Goal: Task Accomplishment & Management: Manage account settings

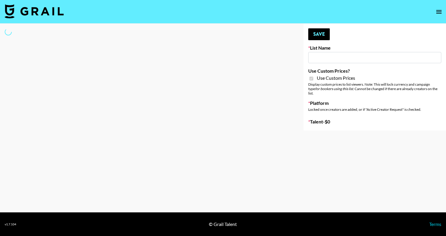
type input "Whallpro"
checkbox input "true"
select select "Brand"
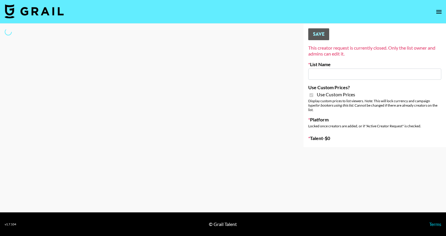
type input "G4free"
checkbox input "true"
select select "Brand"
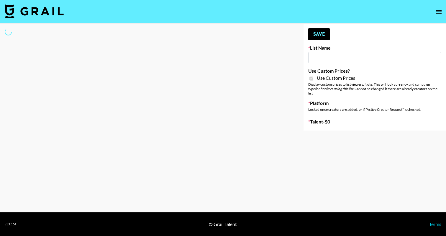
type input "Mirror HQ (2nd Oct)"
checkbox input "true"
select select "Brand"
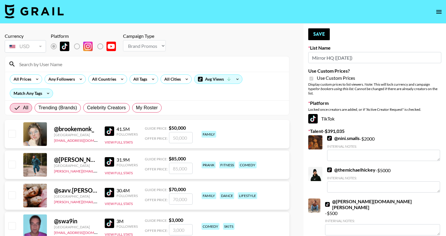
click at [88, 67] on input at bounding box center [151, 63] width 270 height 9
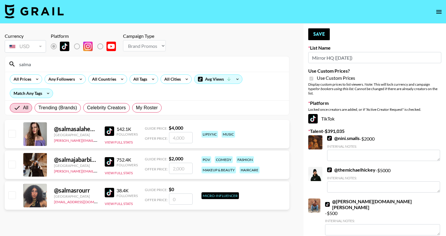
type input "salma"
click at [13, 164] on input "checkbox" at bounding box center [11, 163] width 7 height 7
checkbox input "true"
type input "2000"
click at [319, 34] on button "Save" at bounding box center [319, 34] width 22 height 12
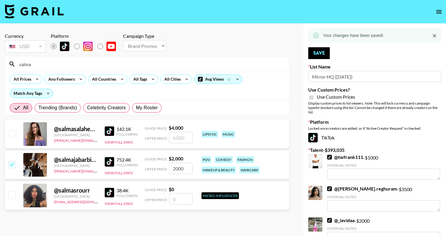
click at [144, 66] on input "salma" at bounding box center [151, 63] width 270 height 9
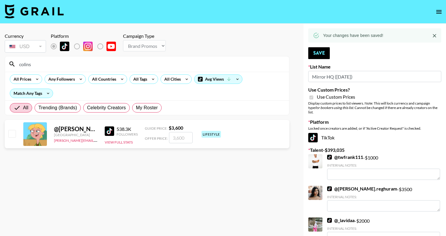
type input "colins"
click at [16, 132] on div "@ colin.snyder United States amanda.johnsson@grail-talent.com 538.3K Followers …" at bounding box center [147, 134] width 285 height 28
click at [11, 132] on input "checkbox" at bounding box center [11, 133] width 7 height 7
checkbox input "true"
type input "3600"
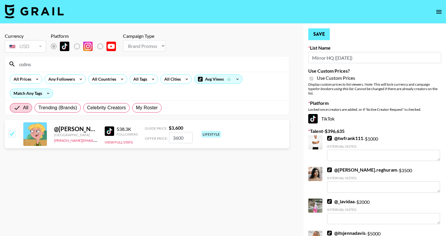
click at [327, 36] on button "Save" at bounding box center [319, 34] width 22 height 12
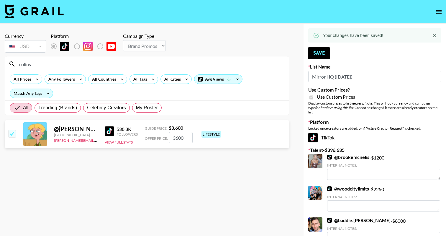
click at [91, 71] on div "colins" at bounding box center [147, 63] width 284 height 15
click at [91, 69] on div "colins" at bounding box center [147, 63] width 284 height 15
click at [88, 63] on input "colins" at bounding box center [151, 63] width 270 height 9
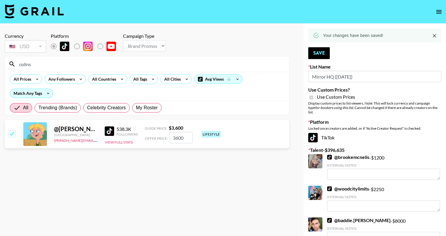
click at [88, 63] on input "colins" at bounding box center [151, 63] width 270 height 9
type input "huddy"
click at [13, 133] on input "checkbox" at bounding box center [11, 133] width 7 height 7
checkbox input "true"
type input "6480"
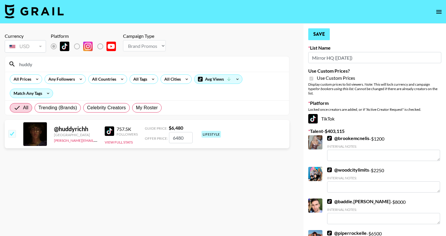
click at [324, 38] on button "Save" at bounding box center [319, 34] width 22 height 12
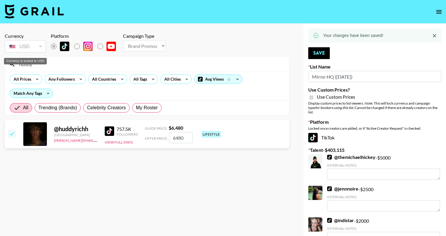
click at [42, 65] on input "huddy" at bounding box center [151, 63] width 270 height 9
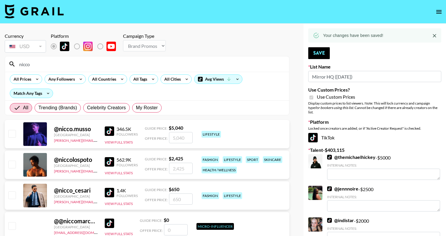
type input "nicco"
click at [14, 136] on input "checkbox" at bounding box center [11, 133] width 7 height 7
checkbox input "true"
type input "5040"
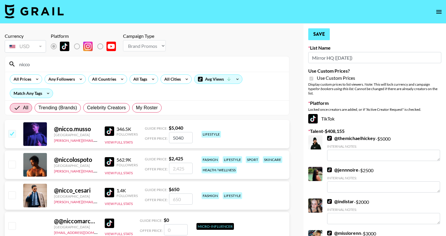
click at [323, 35] on button "Save" at bounding box center [319, 34] width 22 height 12
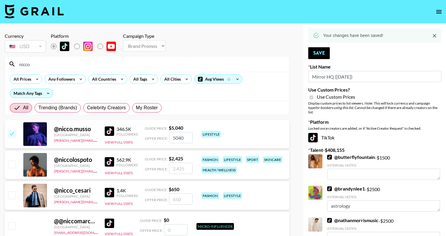
click at [35, 65] on input "nicco" at bounding box center [151, 63] width 270 height 9
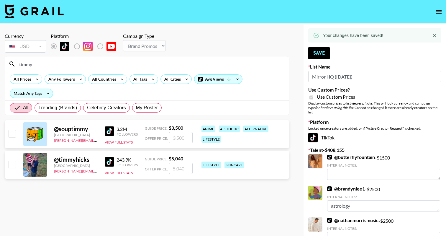
type input "timmy"
click at [9, 165] on input "checkbox" at bounding box center [11, 163] width 7 height 7
checkbox input "true"
type input "5040"
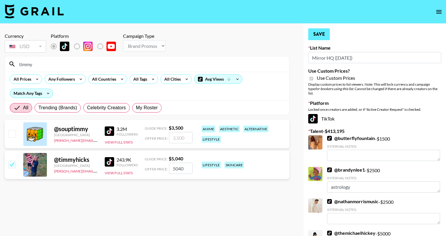
click at [320, 36] on button "Save" at bounding box center [319, 34] width 22 height 12
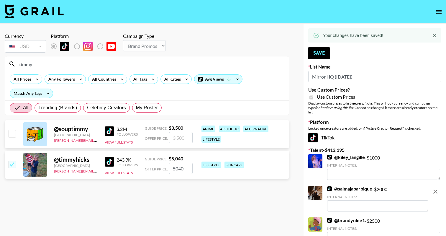
click at [33, 67] on input "timmy" at bounding box center [151, 63] width 270 height 9
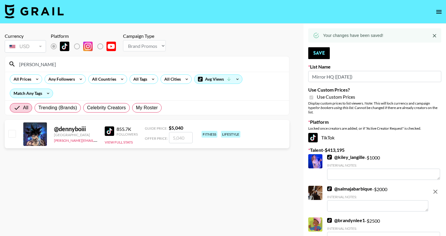
type input "denny"
click at [8, 135] on input "checkbox" at bounding box center [11, 133] width 7 height 7
checkbox input "true"
type input "5040"
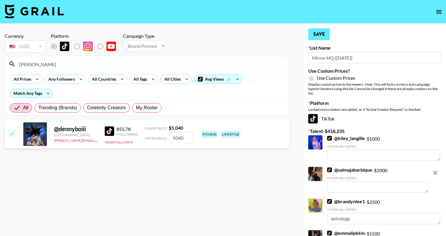
click at [322, 34] on button "Save" at bounding box center [319, 34] width 22 height 12
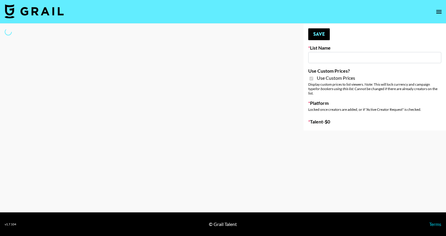
type input "StudyPaths"
checkbox input "true"
select select "Brand"
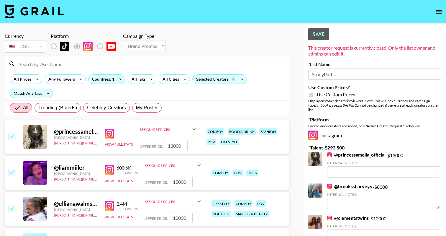
click at [59, 63] on input at bounding box center [151, 63] width 270 height 9
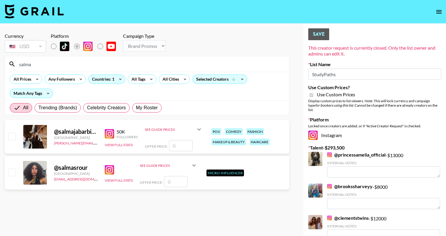
type input "salma"
click at [7, 136] on div at bounding box center [11, 137] width 9 height 10
click at [12, 137] on input "checkbox" at bounding box center [11, 135] width 7 height 7
checkbox input "false"
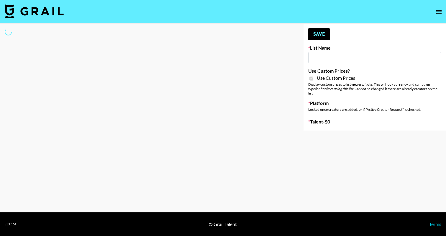
type input "Foreo Q4"
checkbox input "true"
select select "Song"
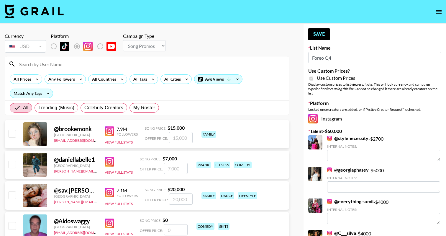
click at [81, 66] on input at bounding box center [151, 63] width 270 height 9
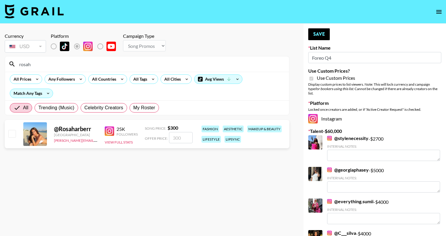
type input "rosah"
click at [183, 138] on input "number" at bounding box center [181, 137] width 24 height 11
checkbox input "true"
type input "1500"
click at [324, 33] on button "Save" at bounding box center [319, 34] width 22 height 12
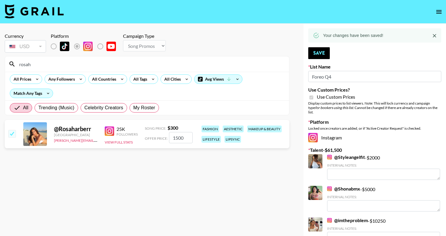
click at [59, 65] on input "rosah" at bounding box center [151, 63] width 270 height 9
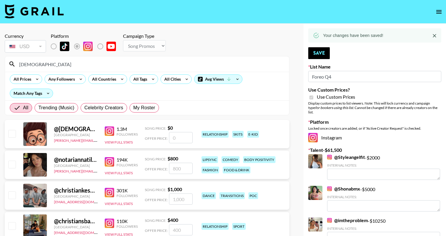
click at [77, 69] on div "christian" at bounding box center [147, 63] width 284 height 15
click at [68, 65] on input "christian" at bounding box center [151, 63] width 270 height 9
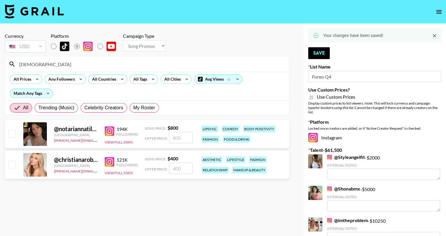
type input "christiana"
click at [14, 159] on div "@ christianarobinson United Kingdom amanda.johnsson@grail-talent.com 121K Follo…" at bounding box center [147, 164] width 285 height 28
click at [172, 169] on input "number" at bounding box center [181, 168] width 24 height 11
checkbox input "true"
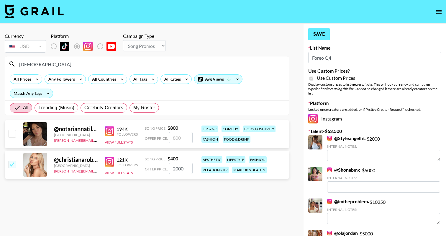
type input "2000"
click at [324, 36] on button "Save" at bounding box center [319, 34] width 22 height 12
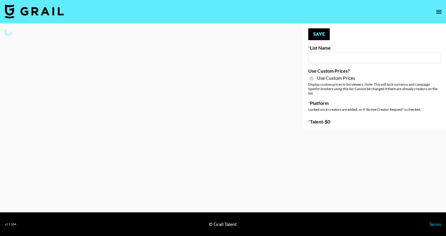
type input "Temu Q4"
checkbox input "true"
select select "Brand"
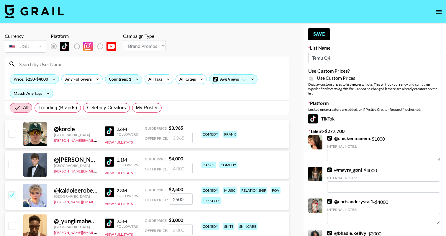
click at [95, 62] on input at bounding box center [151, 63] width 270 height 9
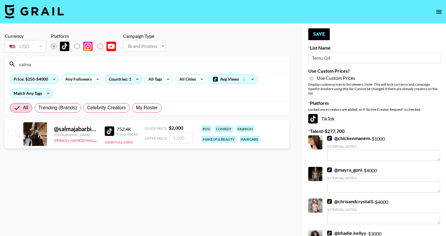
type input "salma"
click at [12, 136] on input "checkbox" at bounding box center [11, 133] width 7 height 7
checkbox input "true"
type input "2000"
click at [316, 32] on button "Save" at bounding box center [319, 34] width 22 height 12
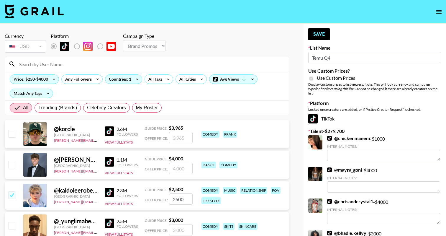
click at [81, 66] on input at bounding box center [151, 63] width 270 height 9
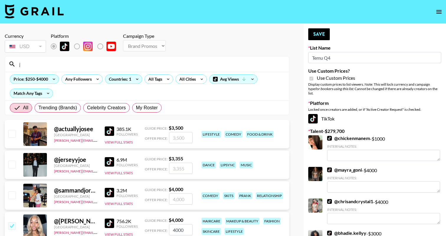
type input "ja"
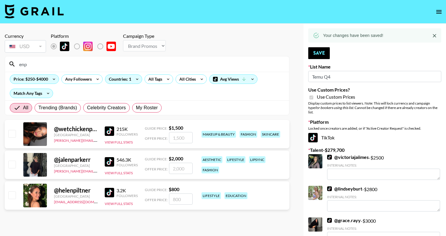
type input "enp"
click at [12, 162] on input "checkbox" at bounding box center [11, 163] width 7 height 7
checkbox input "true"
type input "2000"
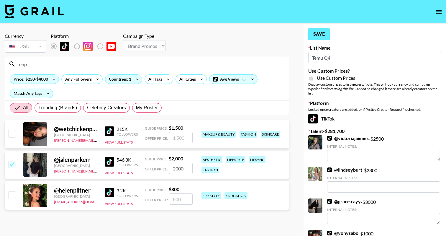
click at [322, 31] on button "Save" at bounding box center [319, 34] width 22 height 12
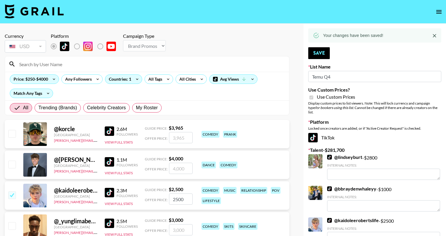
click at [55, 66] on input at bounding box center [151, 63] width 270 height 9
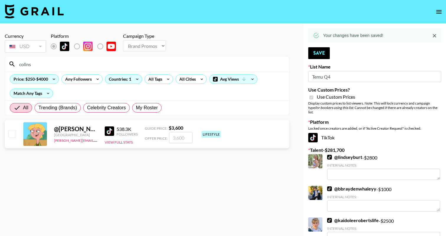
type input "colins"
click at [176, 136] on input "number" at bounding box center [181, 137] width 24 height 11
checkbox input "true"
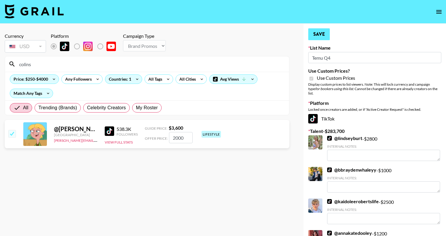
type input "2000"
click at [317, 38] on button "Save" at bounding box center [319, 34] width 22 height 12
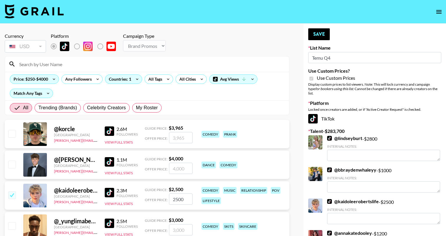
click at [55, 63] on input at bounding box center [151, 63] width 270 height 9
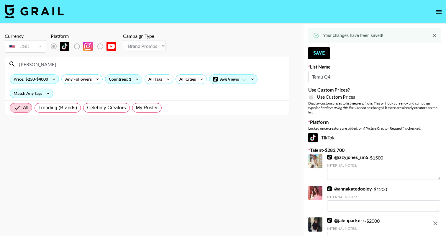
type input "denn"
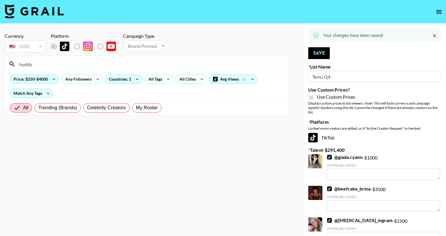
click at [49, 70] on div "huddy" at bounding box center [147, 63] width 284 height 15
click at [49, 66] on input "huddy" at bounding box center [151, 63] width 270 height 9
click at [49, 65] on input "huddy" at bounding box center [151, 63] width 270 height 9
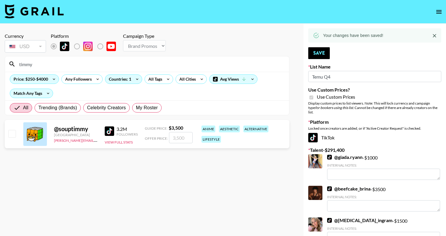
click at [74, 63] on input "timmy" at bounding box center [151, 63] width 270 height 9
type input "n"
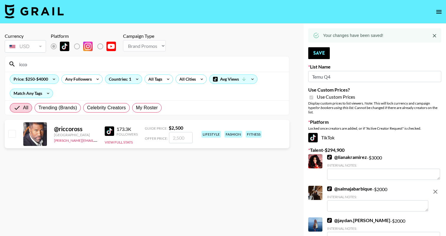
type input "nicco"
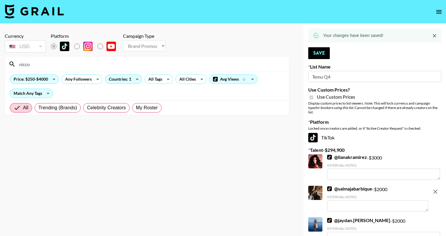
click at [53, 68] on input "nicco" at bounding box center [151, 63] width 270 height 9
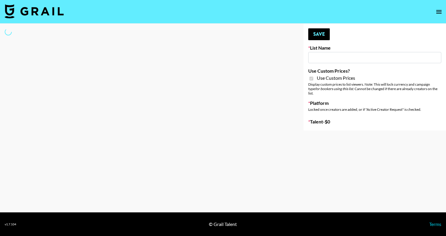
type input "Nourish"
checkbox input "true"
select select "Brand"
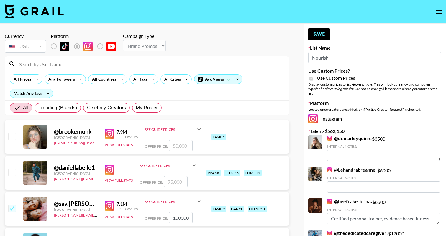
click at [70, 65] on input at bounding box center [151, 63] width 270 height 9
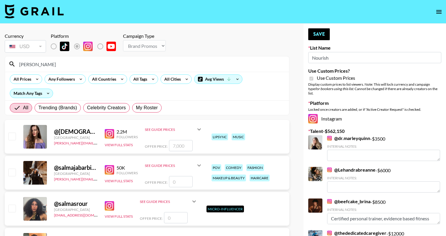
type input "[PERSON_NAME]"
click at [177, 179] on input "number" at bounding box center [181, 181] width 24 height 11
checkbox input "true"
type input "1500"
click at [317, 35] on button "Save" at bounding box center [319, 34] width 22 height 12
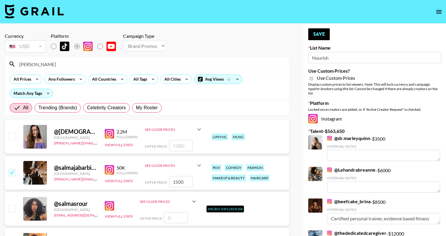
click at [93, 65] on input "[PERSON_NAME]" at bounding box center [151, 63] width 270 height 9
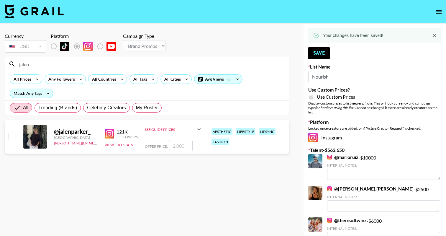
type input "jalen"
click at [14, 135] on input "checkbox" at bounding box center [11, 135] width 7 height 7
checkbox input "true"
type input "2000"
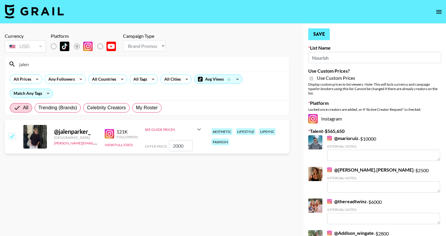
click at [322, 36] on button "Save" at bounding box center [319, 34] width 22 height 12
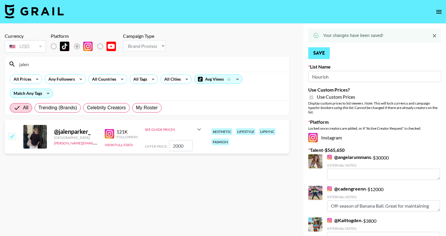
click at [316, 55] on button "Save" at bounding box center [319, 53] width 22 height 12
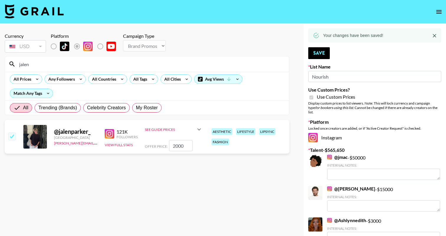
click at [45, 12] on img at bounding box center [34, 11] width 59 height 14
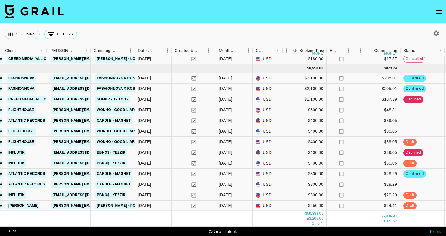
scroll to position [1090, 268]
